Goal: Task Accomplishment & Management: Use online tool/utility

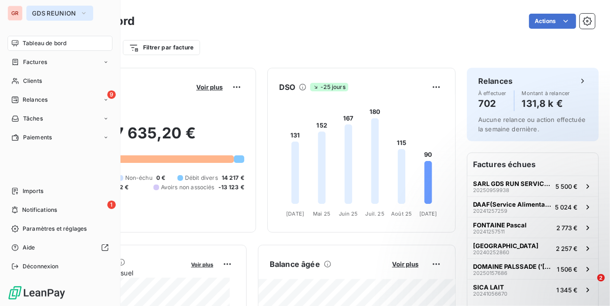
click at [48, 13] on span "GDS REUNION" at bounding box center [54, 13] width 44 height 8
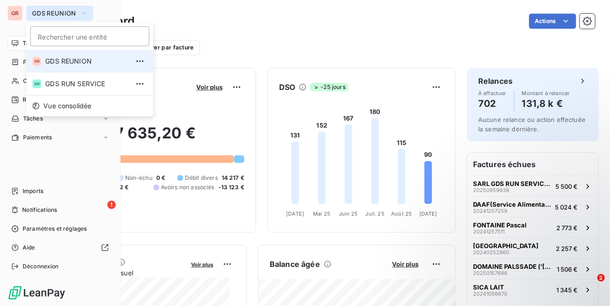
click at [82, 13] on icon "button" at bounding box center [84, 13] width 4 height 2
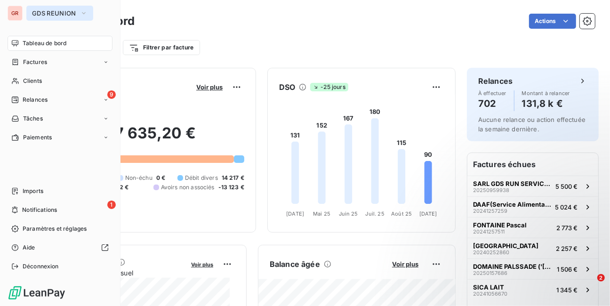
click at [82, 13] on icon "button" at bounding box center [84, 12] width 8 height 9
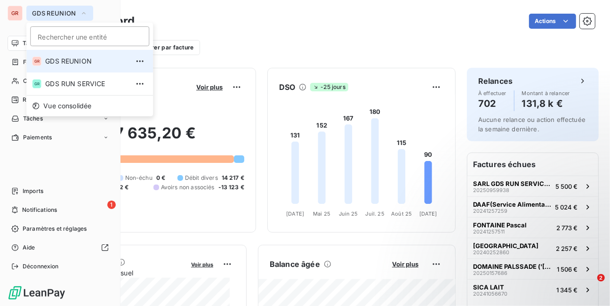
click at [18, 11] on div "GR" at bounding box center [15, 13] width 15 height 15
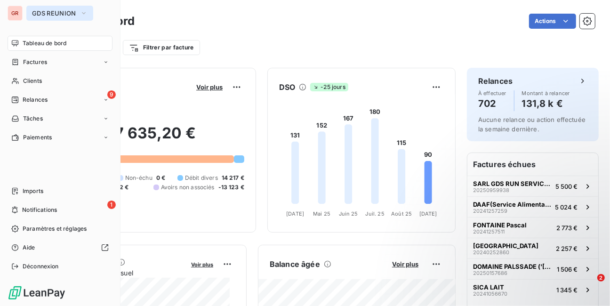
click at [16, 10] on div "GR" at bounding box center [15, 13] width 15 height 15
click at [38, 12] on span "GDS REUNION" at bounding box center [54, 13] width 44 height 8
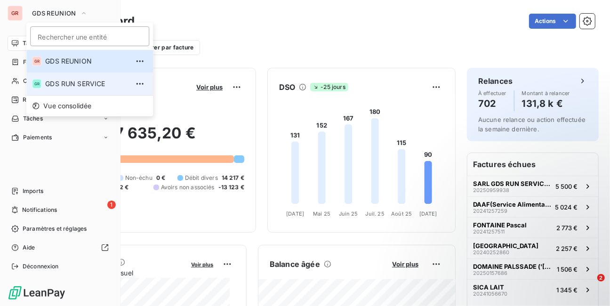
click at [67, 83] on span "GDS RUN SERVICE" at bounding box center [86, 83] width 83 height 9
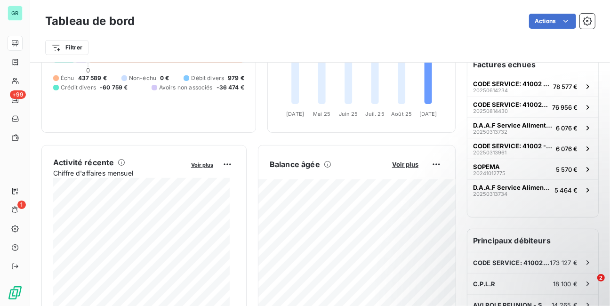
scroll to position [113, 0]
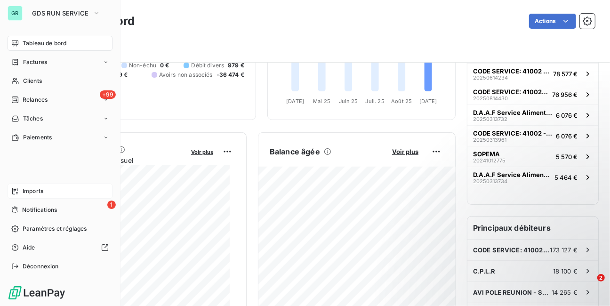
click at [36, 191] on span "Imports" at bounding box center [33, 191] width 21 height 8
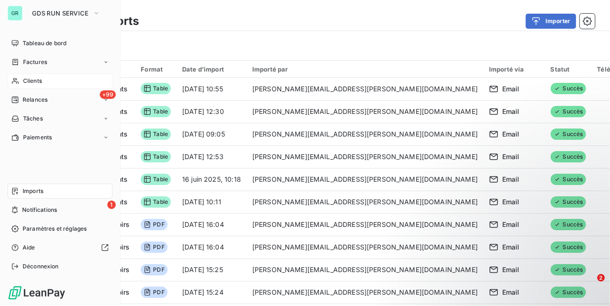
click at [35, 83] on span "Clients" at bounding box center [32, 81] width 19 height 8
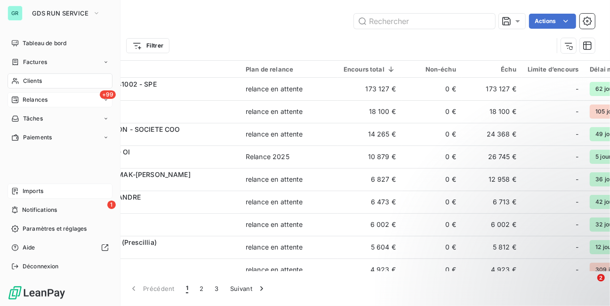
click at [35, 99] on span "Relances" at bounding box center [35, 100] width 25 height 8
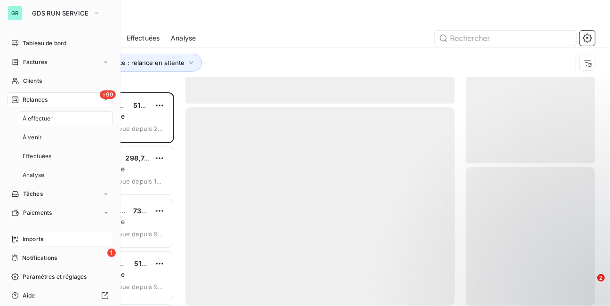
scroll to position [208, 123]
click at [40, 121] on span "À effectuer" at bounding box center [38, 118] width 31 height 8
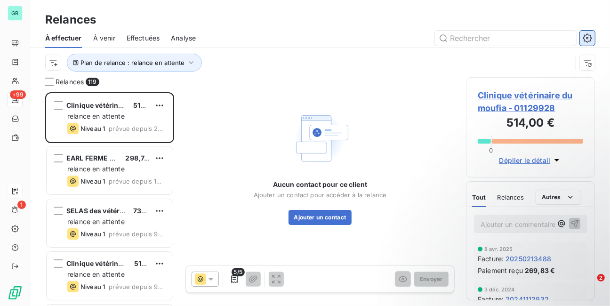
click at [589, 38] on icon "button" at bounding box center [587, 37] width 9 height 9
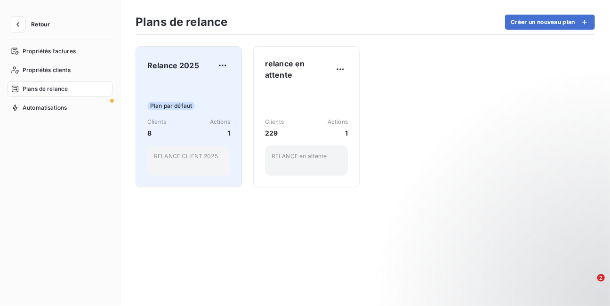
click at [174, 63] on span "Relance 2025" at bounding box center [173, 65] width 52 height 11
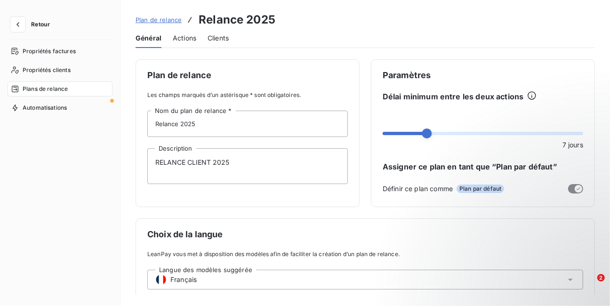
click at [184, 38] on span "Actions" at bounding box center [185, 37] width 24 height 9
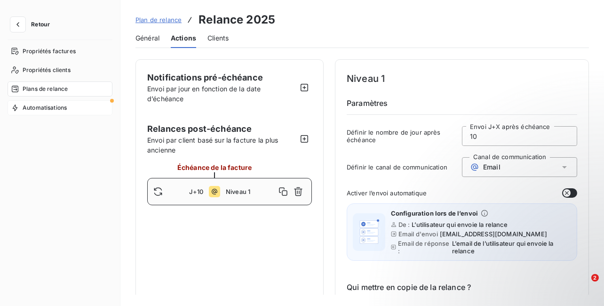
click at [111, 101] on div at bounding box center [112, 101] width 4 height 4
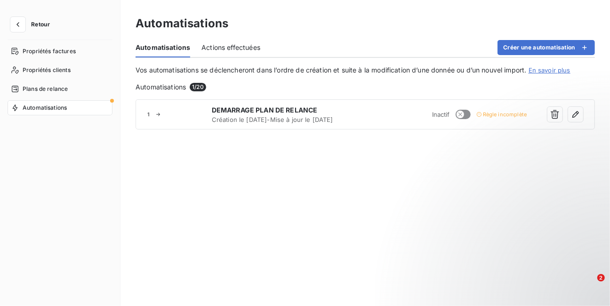
click at [111, 101] on div at bounding box center [112, 101] width 4 height 4
click at [213, 50] on span "Actions effectuées" at bounding box center [230, 47] width 59 height 9
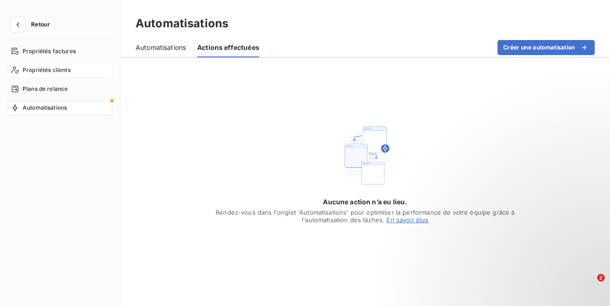
click at [54, 71] on span "Propriétés clients" at bounding box center [47, 70] width 48 height 8
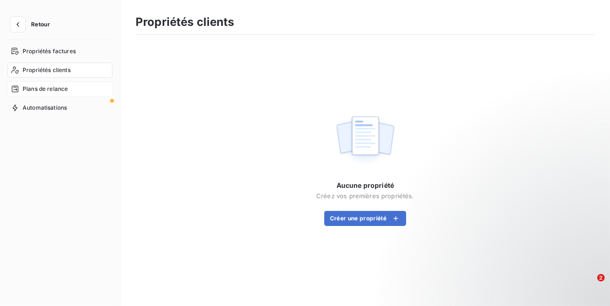
click at [57, 88] on span "Plans de relance" at bounding box center [45, 89] width 45 height 8
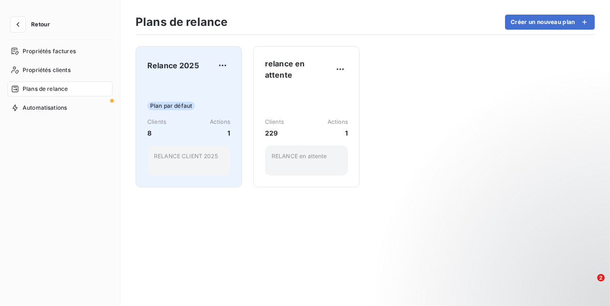
click at [178, 104] on span "Plan par défaut" at bounding box center [171, 106] width 48 height 8
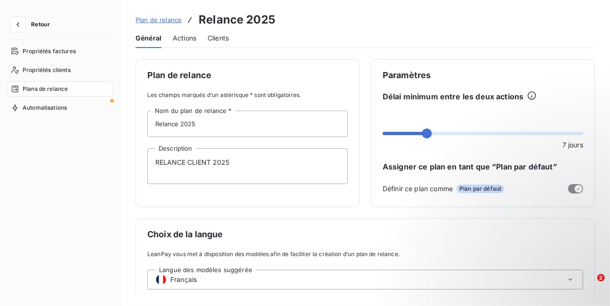
click at [189, 39] on span "Actions" at bounding box center [185, 37] width 24 height 9
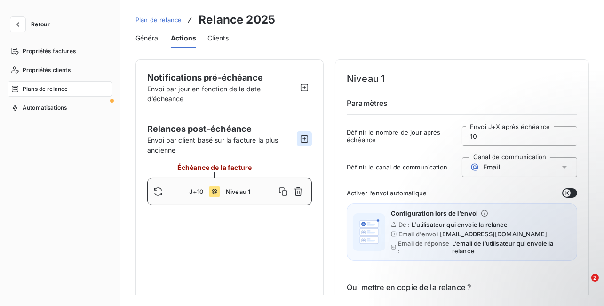
click at [303, 138] on icon "button" at bounding box center [305, 139] width 8 height 8
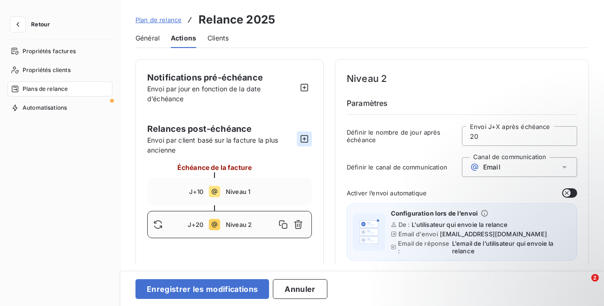
click at [303, 138] on icon "button" at bounding box center [305, 139] width 8 height 8
type input "30"
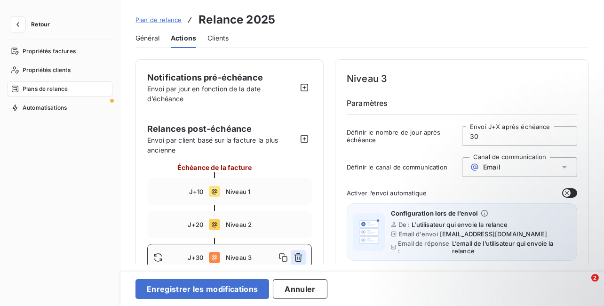
click at [299, 257] on icon "button" at bounding box center [298, 257] width 8 height 9
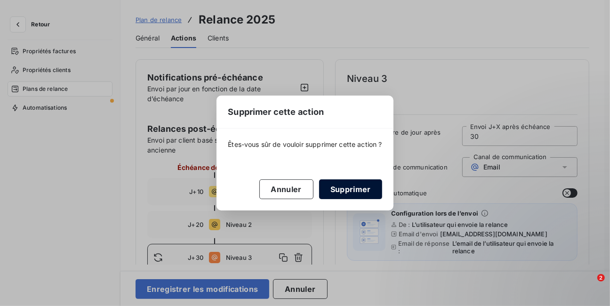
click at [337, 190] on button "Supprimer" at bounding box center [350, 189] width 63 height 20
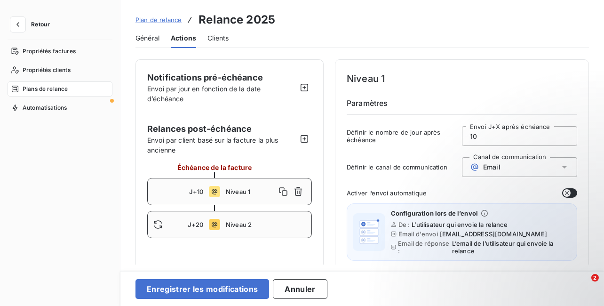
click at [248, 225] on span "Niveau 2" at bounding box center [266, 225] width 80 height 8
type input "20"
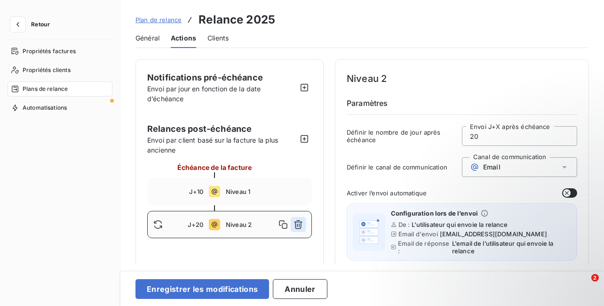
click at [299, 223] on icon "button" at bounding box center [298, 224] width 9 height 9
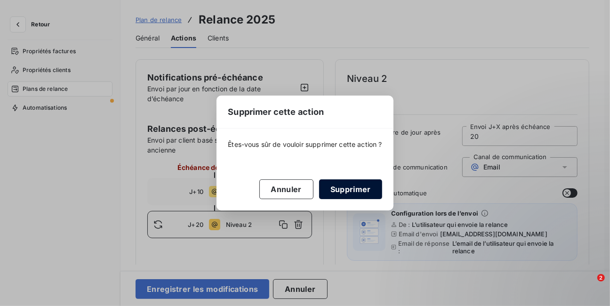
click at [329, 197] on button "Supprimer" at bounding box center [350, 189] width 63 height 20
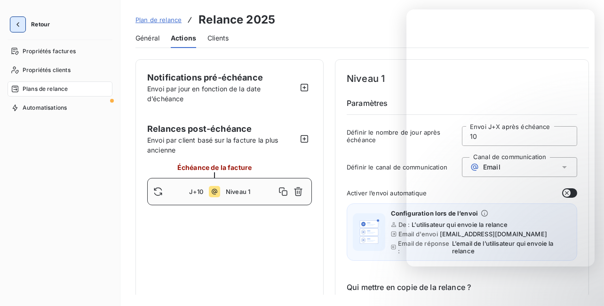
click at [17, 23] on icon "button" at bounding box center [17, 24] width 9 height 9
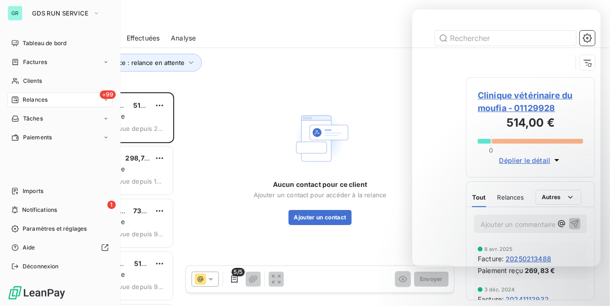
scroll to position [208, 123]
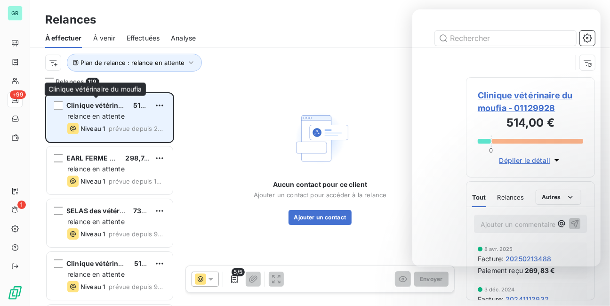
click at [106, 105] on span "Clinique vétérinaire du moufia" at bounding box center [116, 105] width 100 height 8
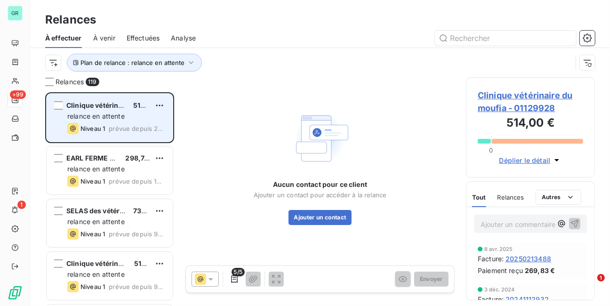
click at [104, 104] on span "Clinique vétérinaire du moufia" at bounding box center [116, 105] width 100 height 8
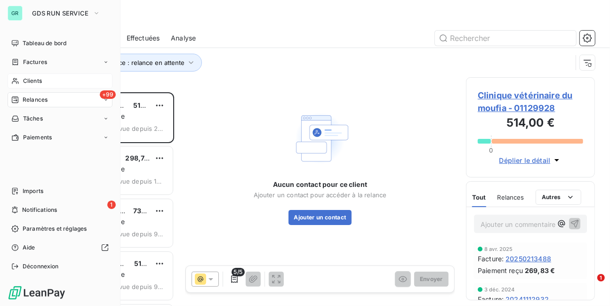
click at [30, 81] on span "Clients" at bounding box center [32, 81] width 19 height 8
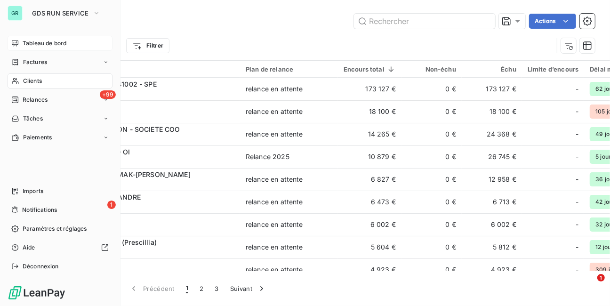
click at [29, 41] on span "Tableau de bord" at bounding box center [45, 43] width 44 height 8
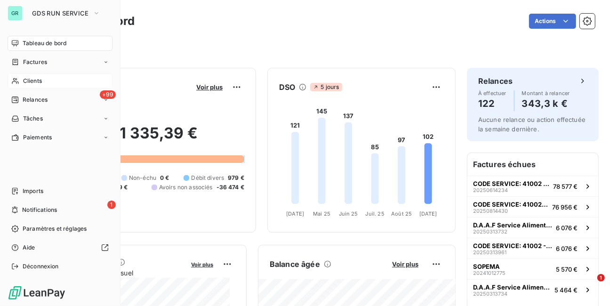
click at [30, 78] on span "Clients" at bounding box center [32, 81] width 19 height 8
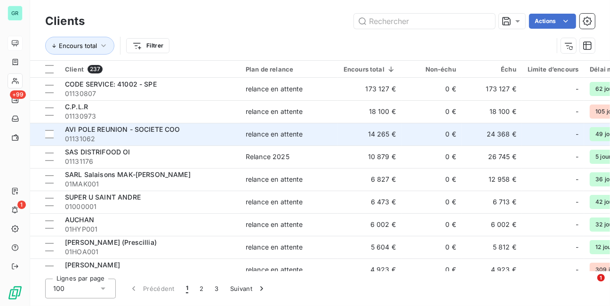
click at [110, 131] on span "AVI POLE REUNION - SOCIETE COO" at bounding box center [122, 129] width 115 height 8
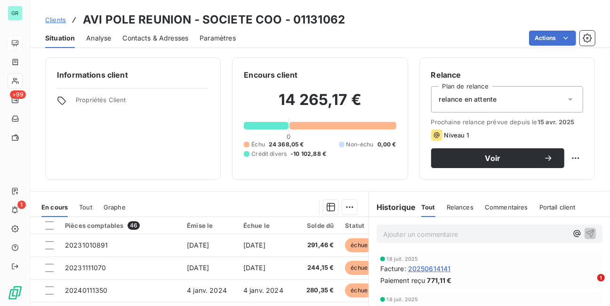
click at [154, 38] on span "Contacts & Adresses" at bounding box center [155, 37] width 66 height 9
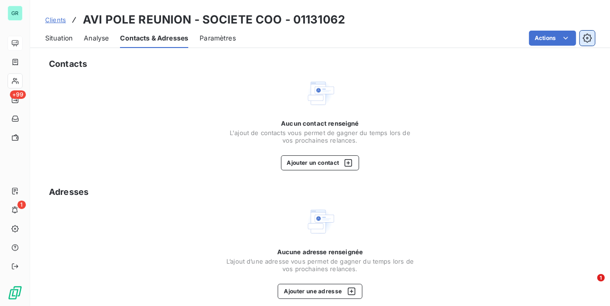
click at [583, 39] on icon "button" at bounding box center [587, 37] width 9 height 9
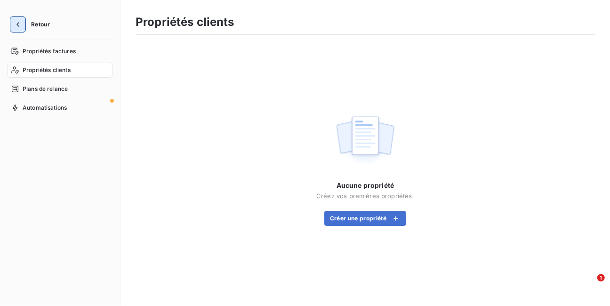
click at [20, 27] on icon "button" at bounding box center [17, 24] width 9 height 9
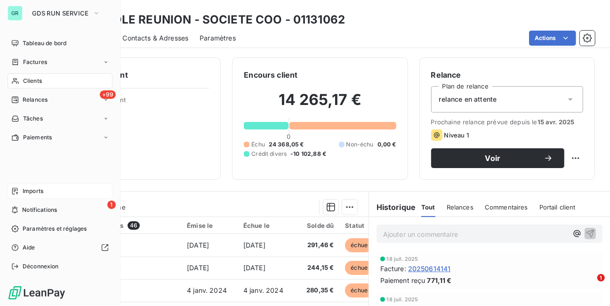
click at [35, 192] on span "Imports" at bounding box center [33, 191] width 21 height 8
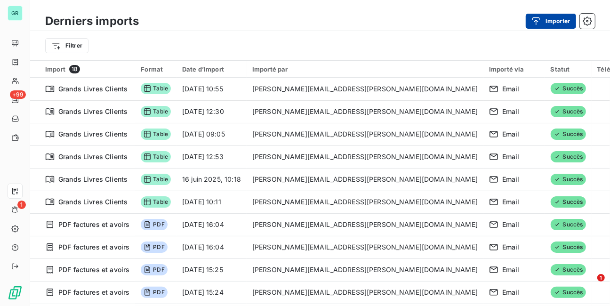
click at [554, 23] on button "Importer" at bounding box center [551, 21] width 50 height 15
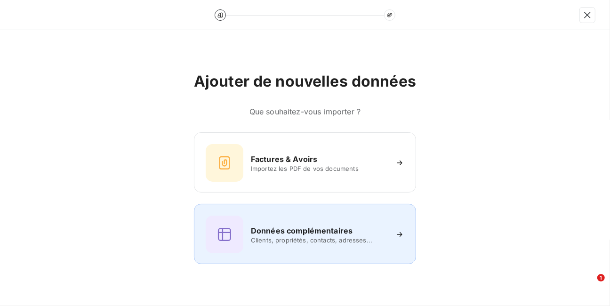
click at [288, 233] on h6 "Données complémentaires" at bounding box center [302, 230] width 102 height 11
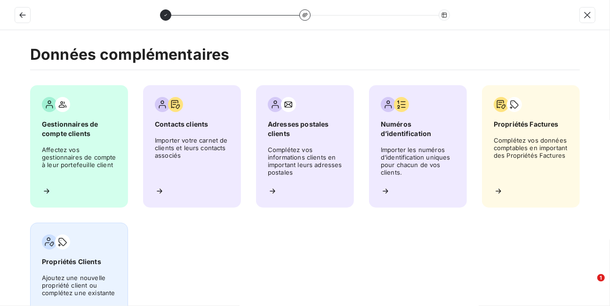
scroll to position [38, 0]
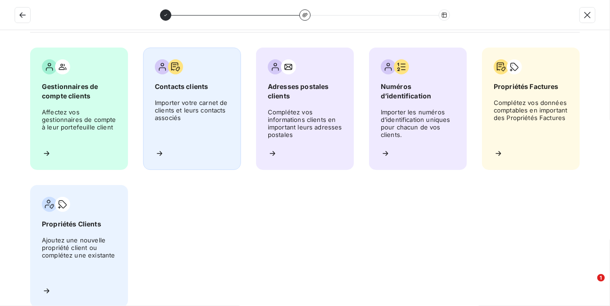
click at [176, 103] on span "Importer votre carnet de clients et leurs contacts associés" at bounding box center [192, 120] width 74 height 42
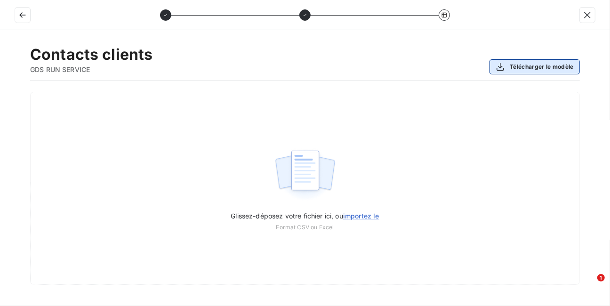
click at [555, 67] on button "Télécharger le modèle" at bounding box center [535, 66] width 90 height 15
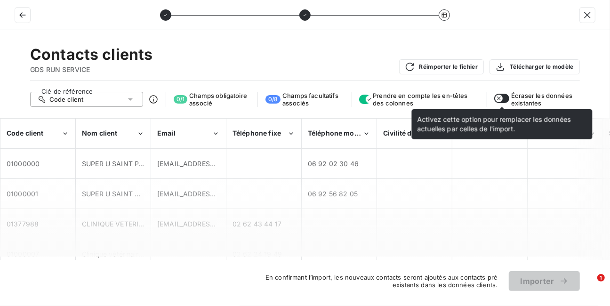
click at [506, 98] on button "button" at bounding box center [501, 98] width 15 height 9
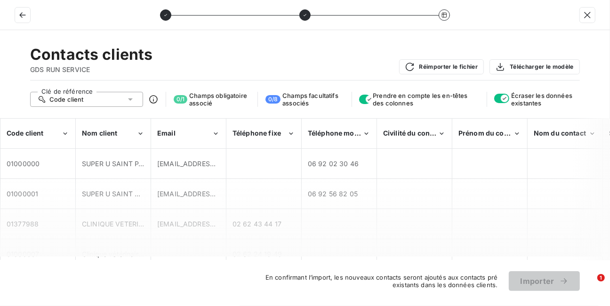
click at [131, 98] on icon at bounding box center [130, 99] width 9 height 9
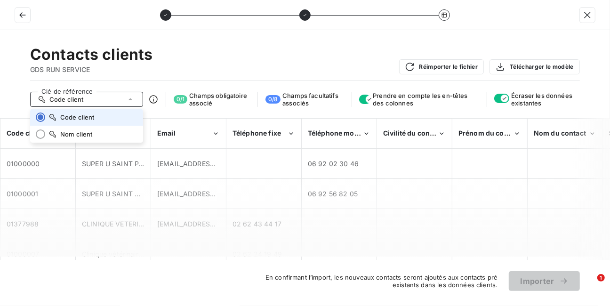
click at [131, 98] on icon at bounding box center [130, 99] width 9 height 9
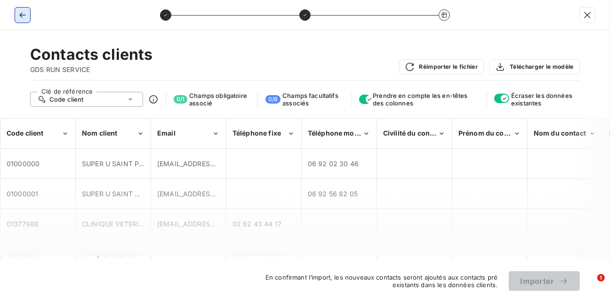
click at [23, 15] on icon "button" at bounding box center [22, 15] width 6 height 6
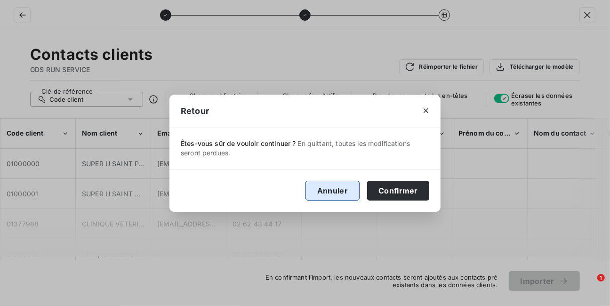
click at [337, 186] on button "Annuler" at bounding box center [332, 191] width 54 height 20
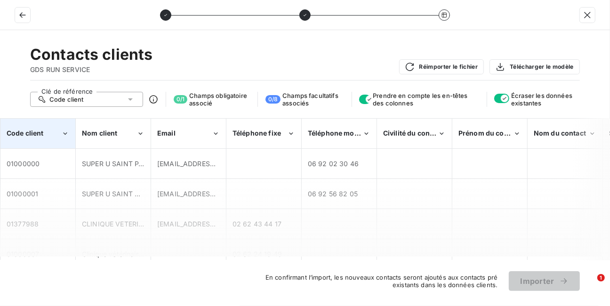
click at [65, 133] on icon "Code client" at bounding box center [65, 133] width 4 height 2
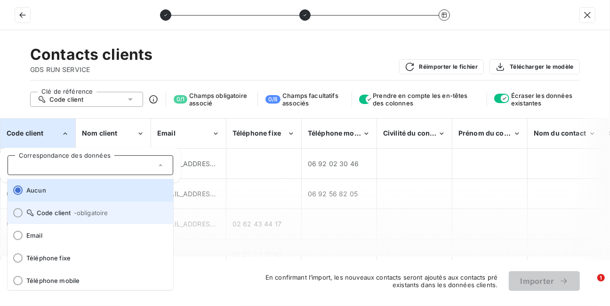
click at [19, 211] on div at bounding box center [17, 212] width 9 height 9
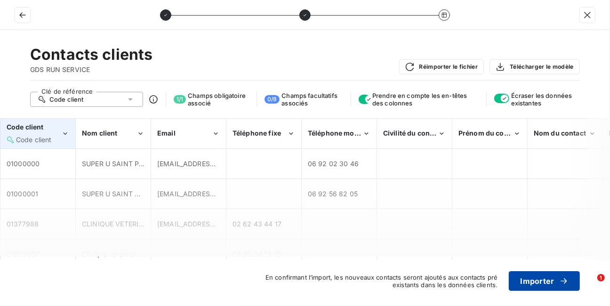
click at [528, 280] on button "Importer" at bounding box center [544, 281] width 71 height 20
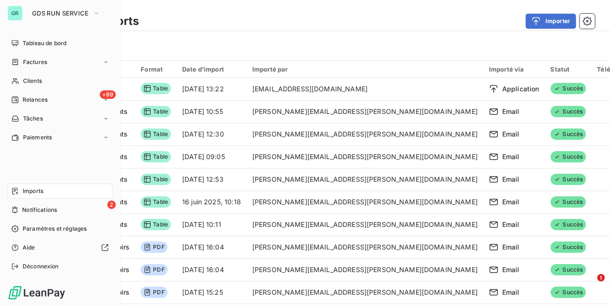
click at [31, 190] on span "Imports" at bounding box center [33, 191] width 21 height 8
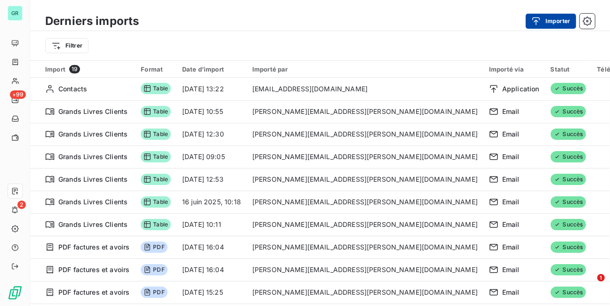
click at [548, 22] on button "Importer" at bounding box center [551, 21] width 50 height 15
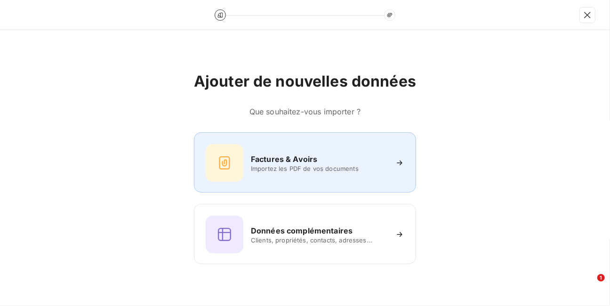
click at [270, 165] on span "Importez les PDF de vos documents" at bounding box center [319, 169] width 136 height 8
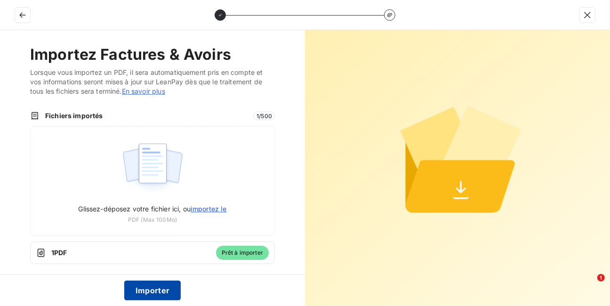
click at [158, 288] on button "Importer" at bounding box center [152, 291] width 57 height 20
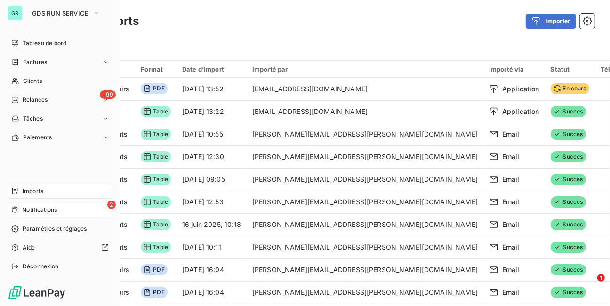
click at [26, 209] on span "Notifications" at bounding box center [39, 210] width 35 height 8
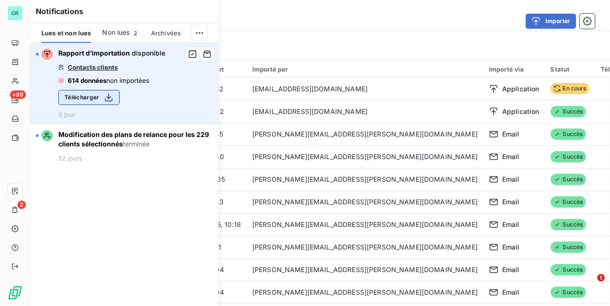
click at [109, 98] on icon "button" at bounding box center [109, 98] width 8 height 8
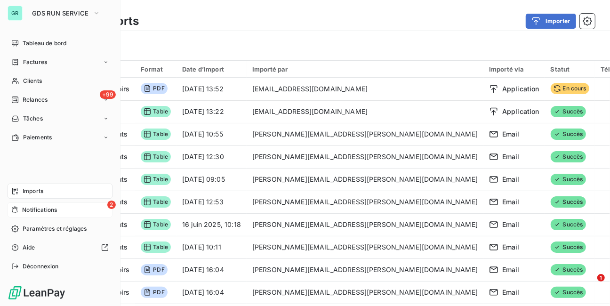
click at [31, 193] on span "Imports" at bounding box center [33, 191] width 21 height 8
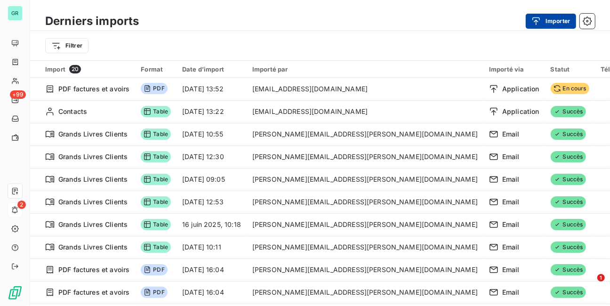
click at [553, 20] on button "Importer" at bounding box center [551, 21] width 50 height 15
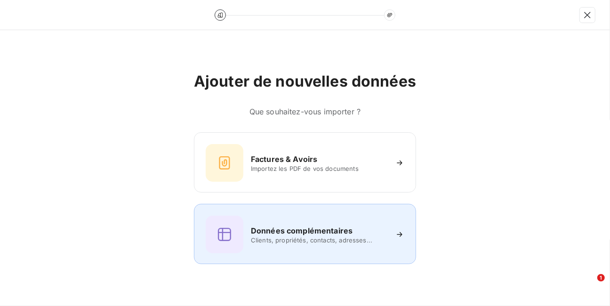
click at [274, 238] on span "Clients, propriétés, contacts, adresses..." at bounding box center [319, 240] width 136 height 8
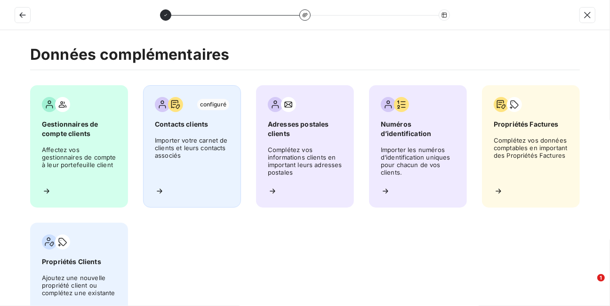
click at [194, 140] on span "Importer votre carnet de clients et leurs contacts associés" at bounding box center [192, 157] width 74 height 42
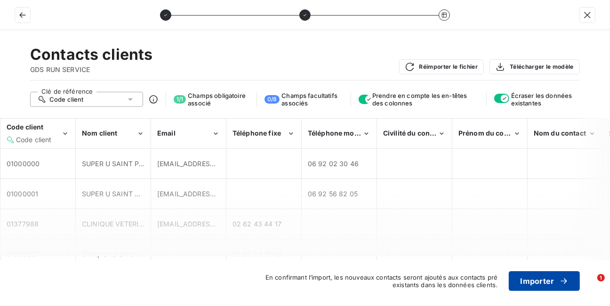
click at [533, 281] on button "Importer" at bounding box center [544, 281] width 71 height 20
